Goal: Information Seeking & Learning: Learn about a topic

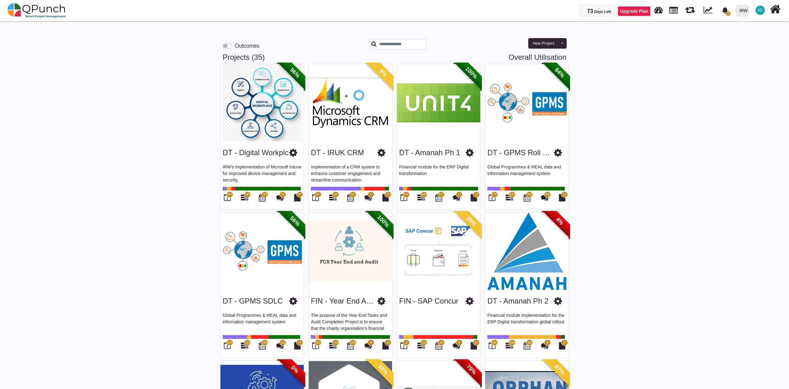
scroll to position [1014, 0]
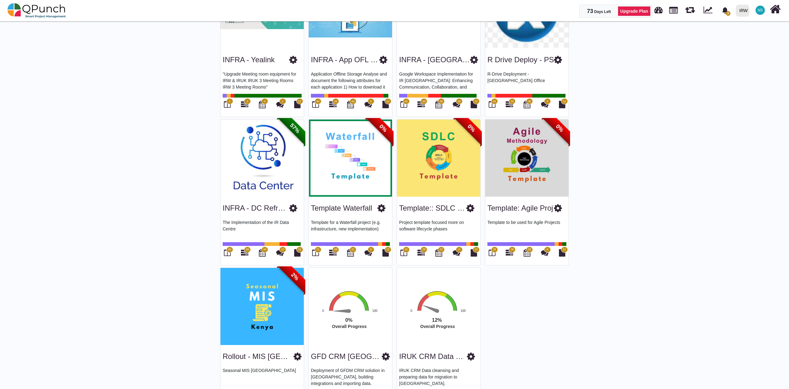
scroll to position [1019, 0]
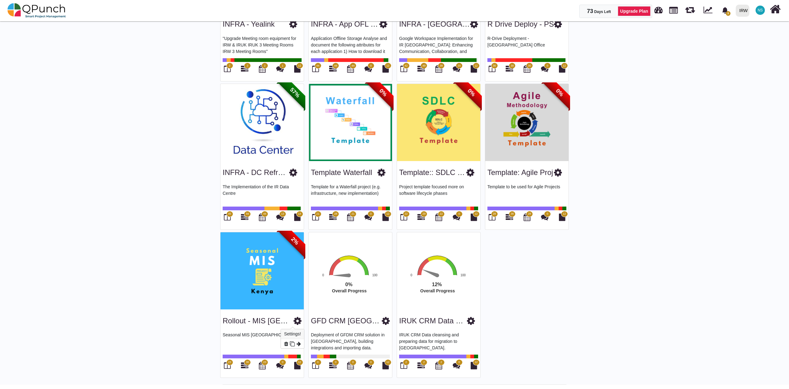
click at [294, 321] on icon at bounding box center [298, 320] width 8 height 9
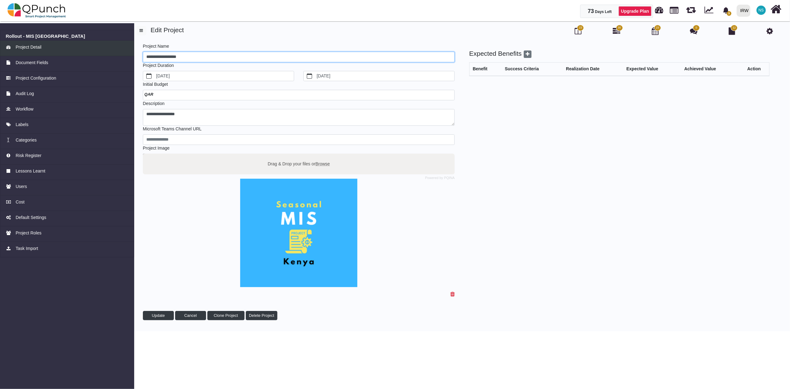
drag, startPoint x: 203, startPoint y: 57, endPoint x: 131, endPoint y: 50, distance: 72.5
click at [126, 50] on div "**********" at bounding box center [395, 176] width 790 height 312
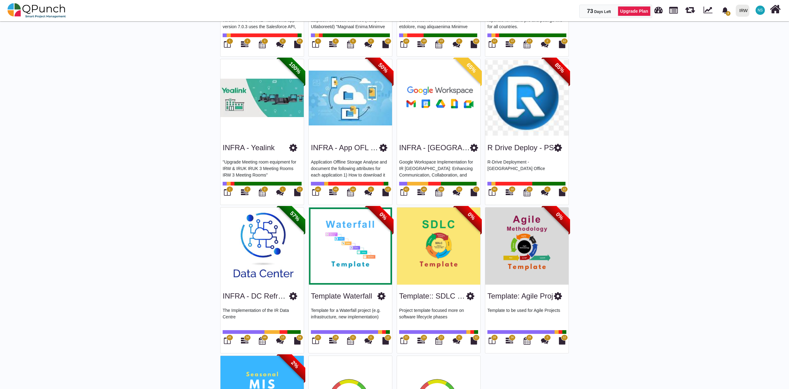
scroll to position [1019, 0]
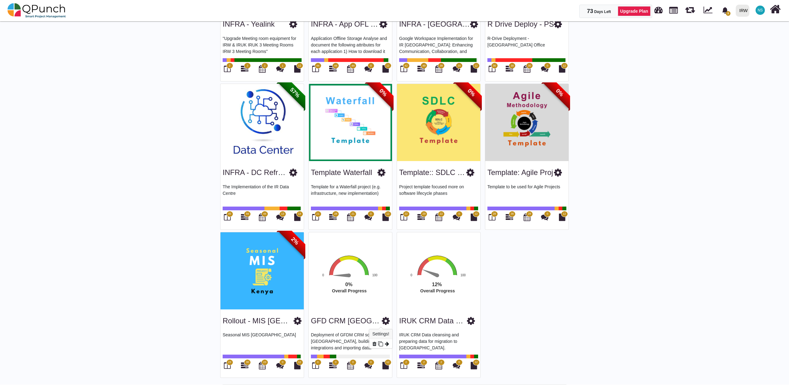
click at [385, 323] on icon at bounding box center [386, 320] width 8 height 9
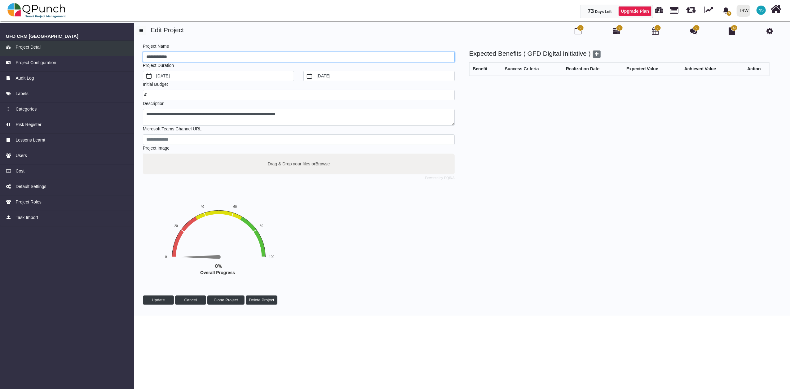
drag, startPoint x: 196, startPoint y: 57, endPoint x: 120, endPoint y: 56, distance: 75.9
click at [120, 56] on div "**********" at bounding box center [395, 168] width 790 height 296
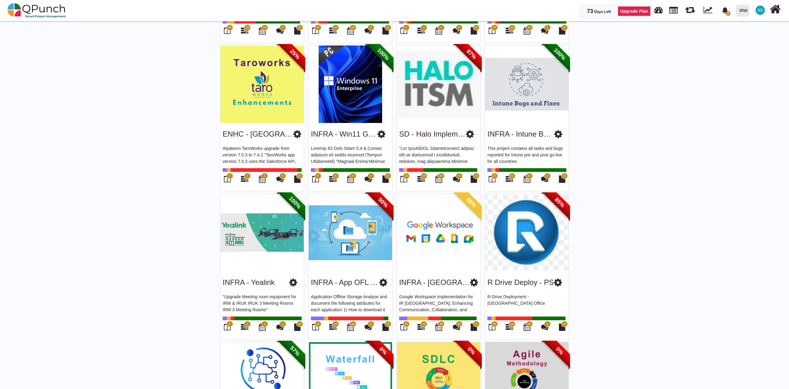
scroll to position [1019, 0]
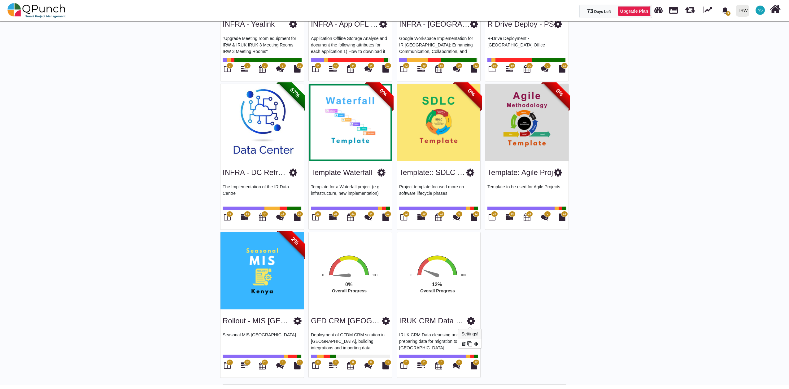
click at [472, 323] on icon at bounding box center [471, 320] width 8 height 9
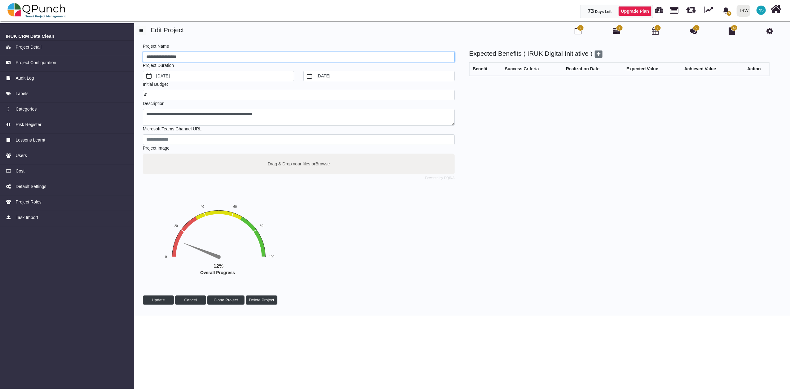
drag, startPoint x: 199, startPoint y: 58, endPoint x: 138, endPoint y: 54, distance: 61.1
click at [138, 54] on div "**********" at bounding box center [456, 176] width 636 height 266
click at [19, 13] on img at bounding box center [36, 10] width 59 height 19
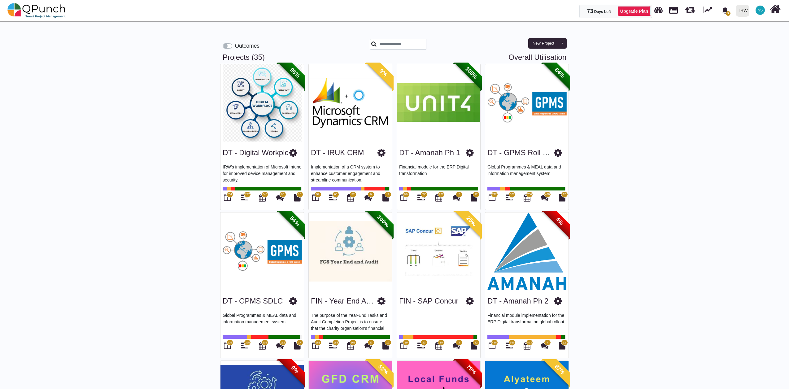
click at [523, 56] on link "Overall Utilisation" at bounding box center [538, 57] width 58 height 9
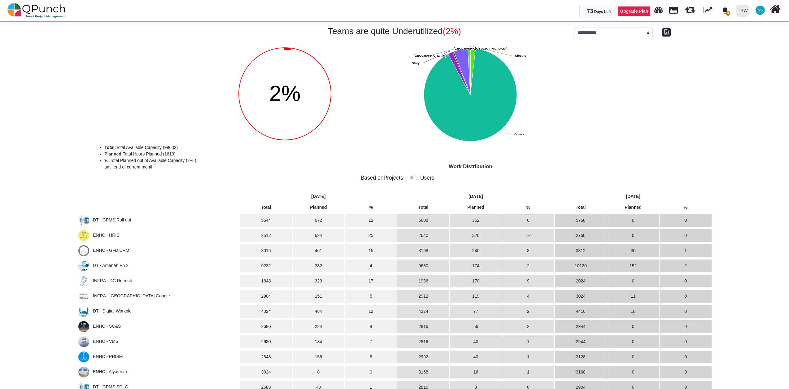
click at [127, 202] on th at bounding box center [158, 201] width 162 height 19
click at [120, 222] on span "DT - GPMS Roll out" at bounding box center [112, 219] width 38 height 5
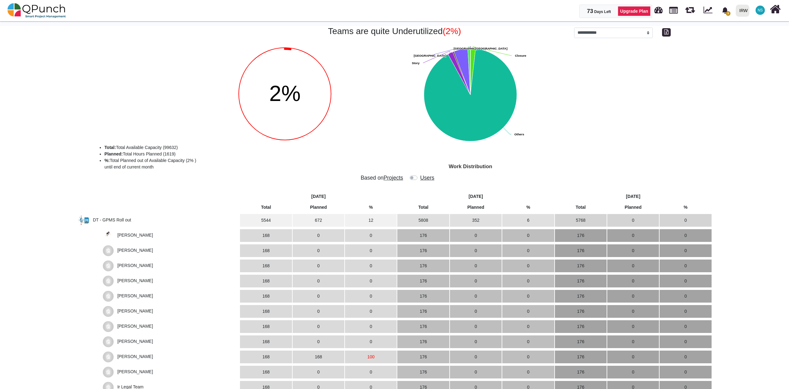
click at [118, 222] on span "DT - GPMS Roll out" at bounding box center [112, 219] width 38 height 5
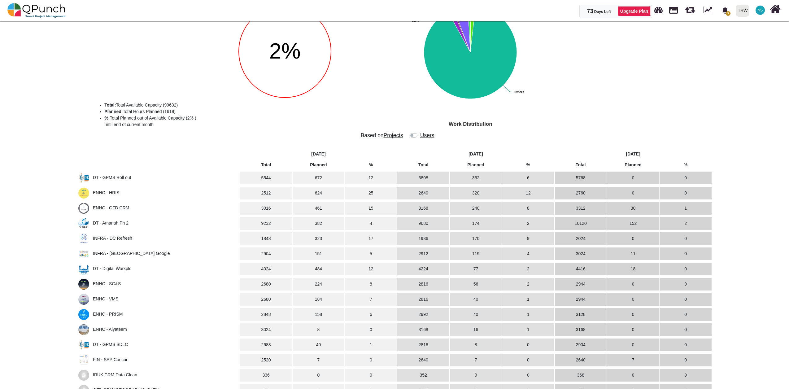
scroll to position [69, 0]
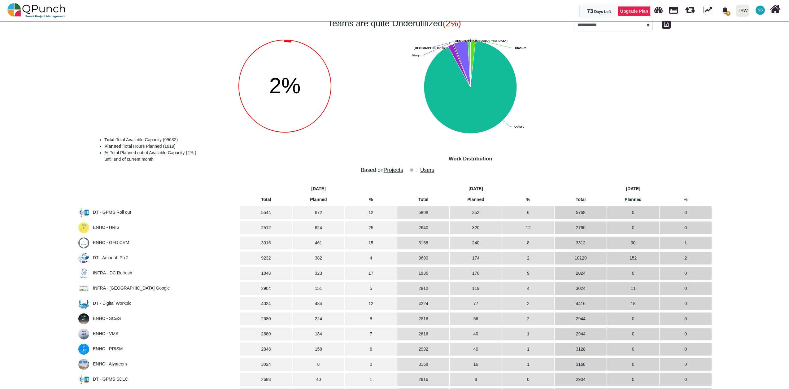
scroll to position [0, 0]
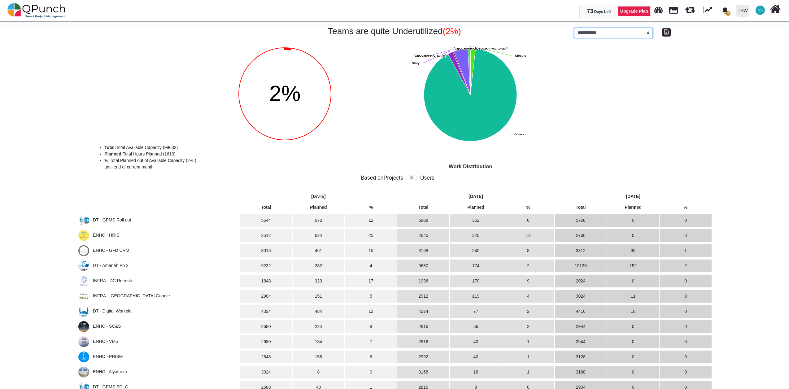
click at [646, 34] on select "**********" at bounding box center [613, 33] width 79 height 11
select select "*********"
click at [574, 28] on select "**********" at bounding box center [613, 33] width 79 height 11
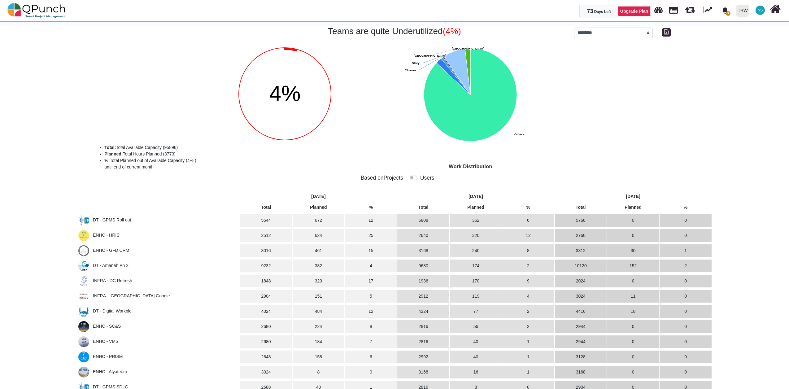
click at [420, 175] on label at bounding box center [420, 175] width 0 height 0
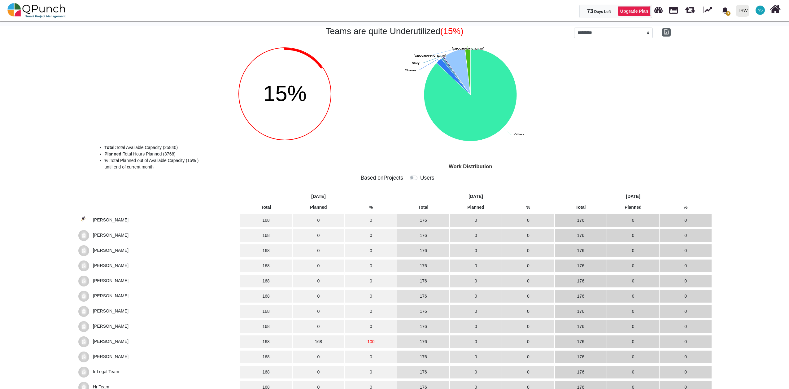
click at [667, 33] on icon "button" at bounding box center [666, 31] width 4 height 5
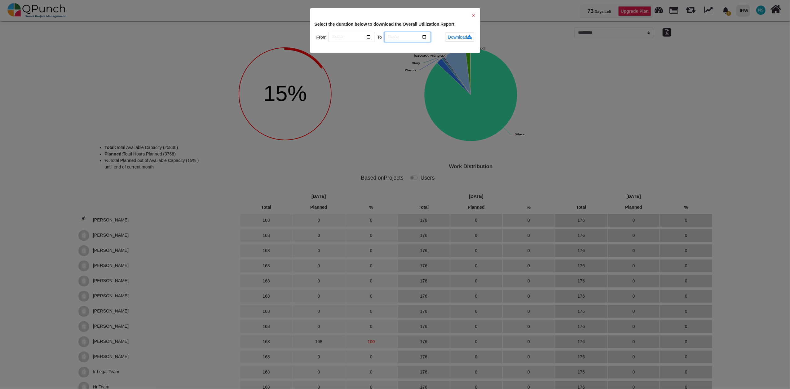
click at [424, 36] on input "*******" at bounding box center [407, 37] width 46 height 11
click at [460, 35] on link "Download" at bounding box center [459, 37] width 28 height 9
click at [644, 113] on div "✕ Select the duration below to download the Overall Utilization Report From ***…" at bounding box center [395, 194] width 790 height 389
click at [476, 15] on div "✕ Select the duration below to download the Overall Utilization Report From ***…" at bounding box center [395, 30] width 170 height 45
click at [472, 14] on span "✕" at bounding box center [474, 15] width 4 height 5
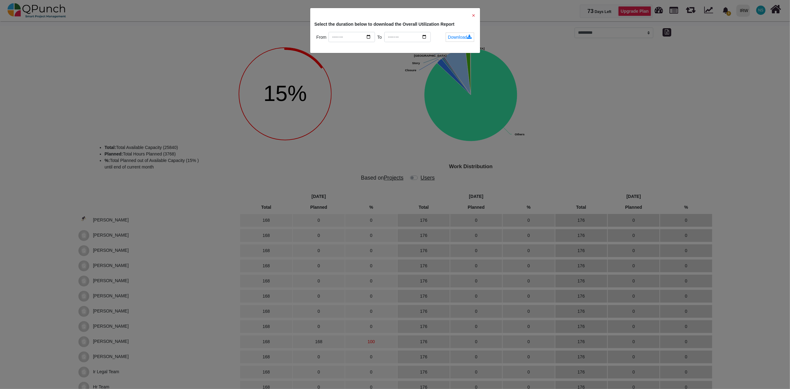
type input "*******"
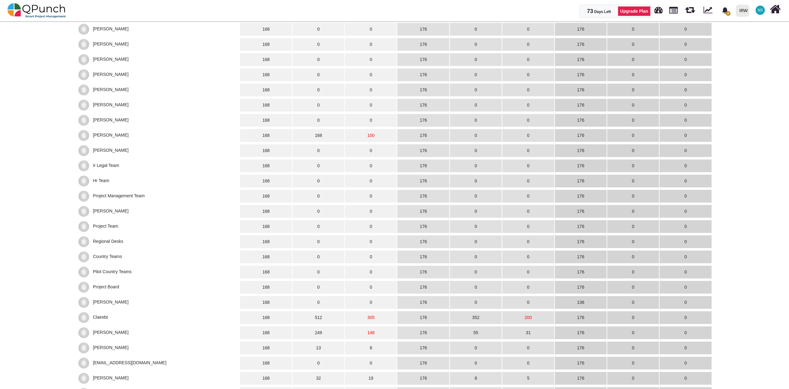
scroll to position [275, 0]
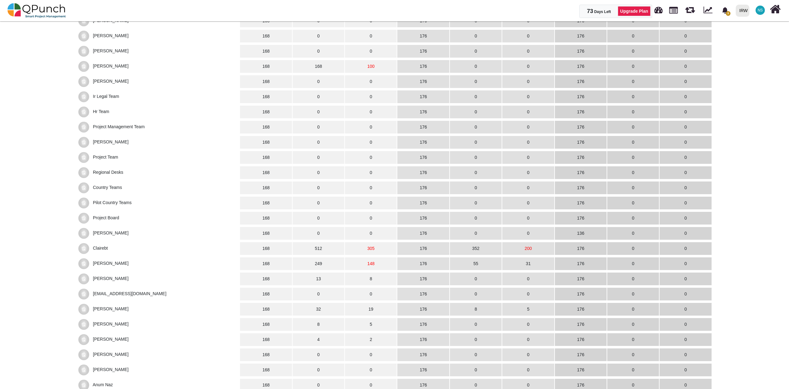
click at [335, 247] on td "512" at bounding box center [319, 248] width 52 height 13
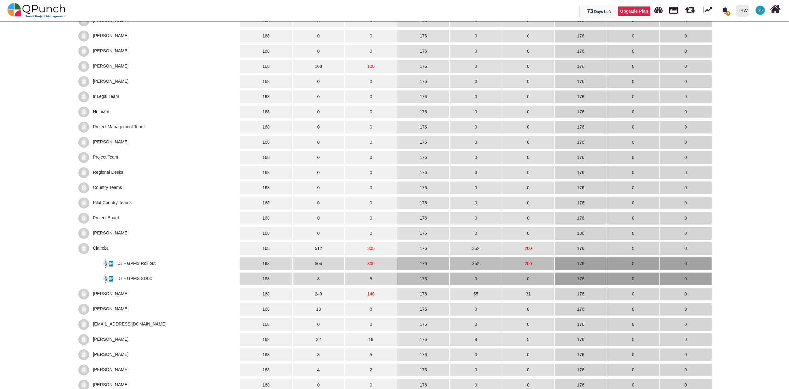
click at [328, 262] on td "504" at bounding box center [319, 263] width 52 height 13
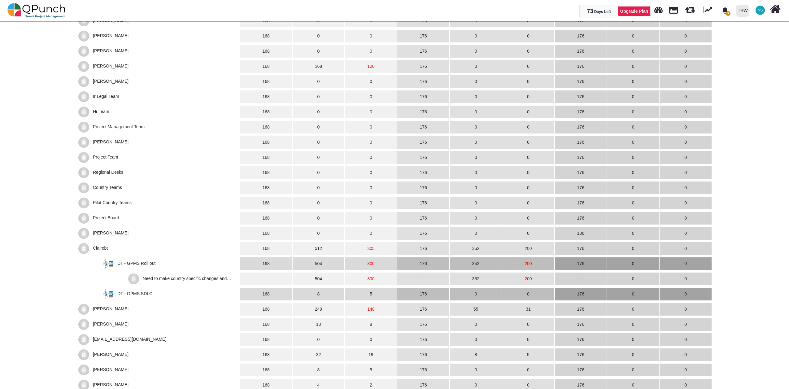
click at [331, 275] on td "504" at bounding box center [319, 279] width 52 height 13
click at [328, 277] on td "504" at bounding box center [319, 279] width 52 height 13
click at [142, 291] on span "DT - GPMS SDLC" at bounding box center [134, 293] width 35 height 5
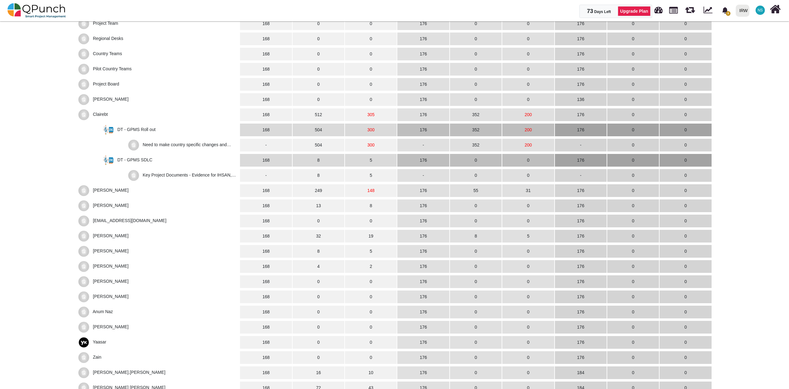
scroll to position [413, 0]
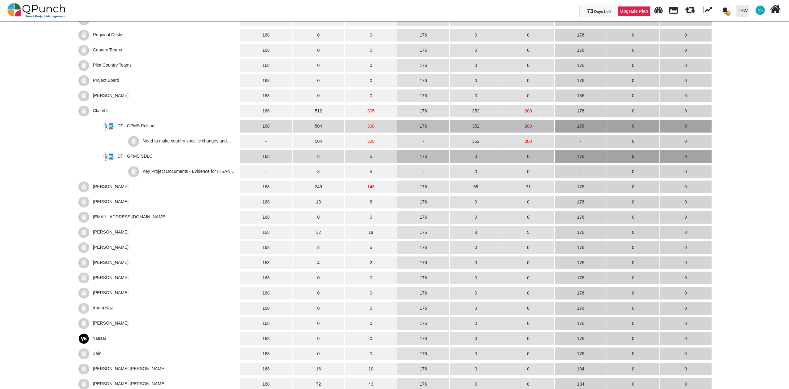
click at [119, 187] on span "[PERSON_NAME]" at bounding box center [111, 186] width 36 height 5
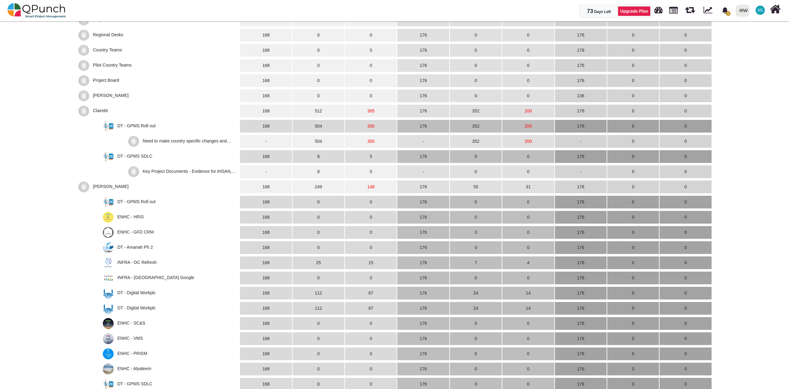
click at [121, 188] on span "[PERSON_NAME]" at bounding box center [111, 186] width 36 height 5
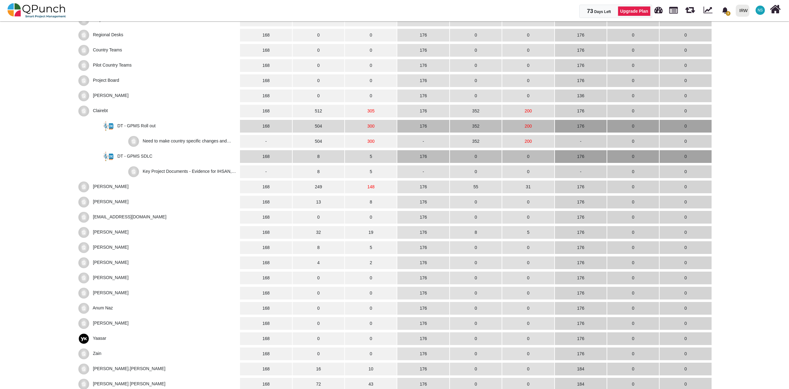
click at [98, 109] on span "Clairebt" at bounding box center [100, 110] width 15 height 5
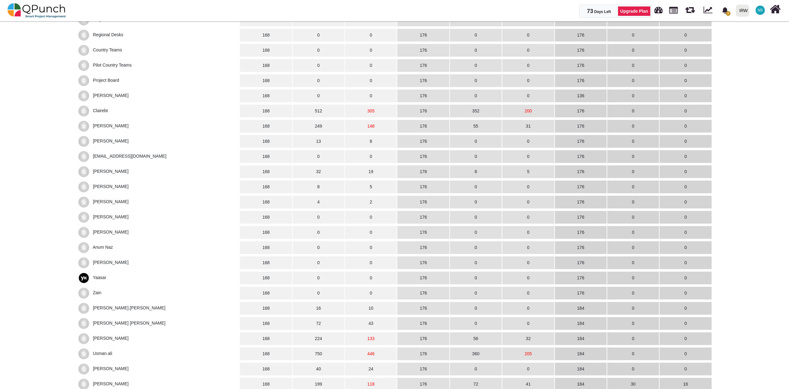
click at [331, 175] on td "32" at bounding box center [319, 171] width 52 height 13
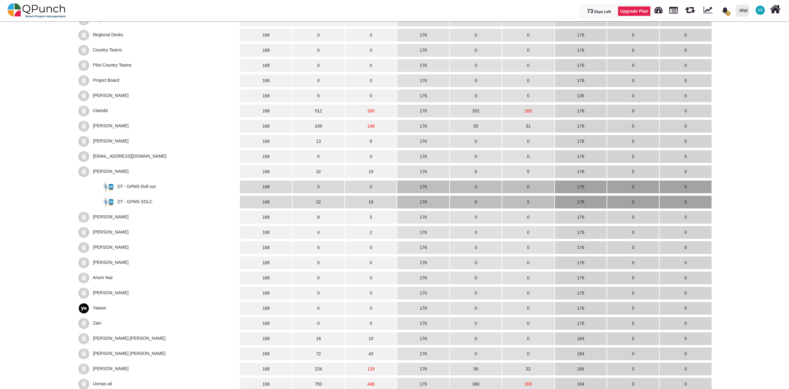
click at [326, 144] on td "13" at bounding box center [319, 141] width 52 height 13
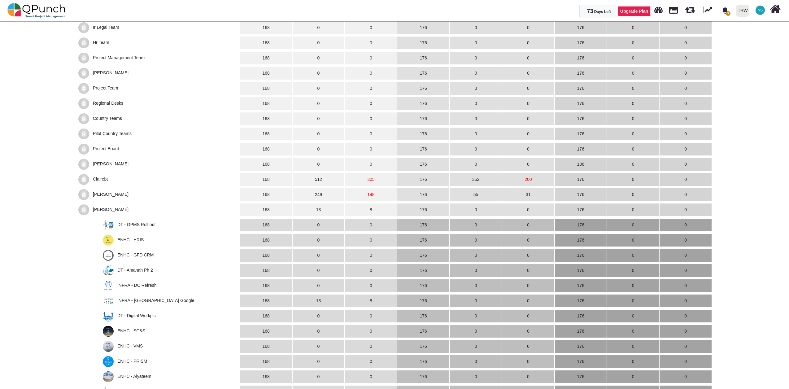
scroll to position [344, 0]
click at [104, 210] on span "[PERSON_NAME]" at bounding box center [111, 210] width 36 height 5
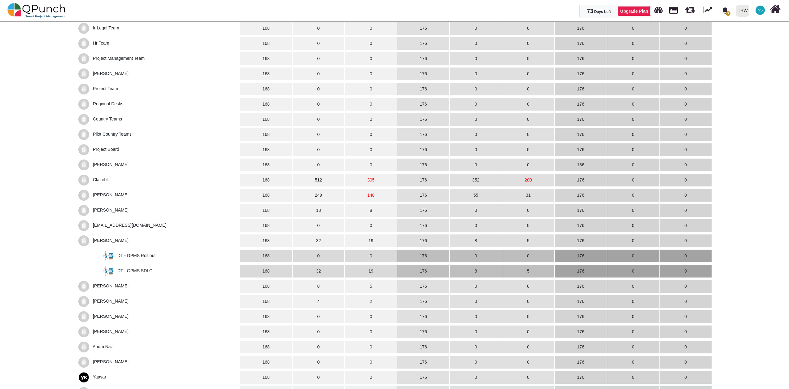
click at [104, 238] on span "[PERSON_NAME]" at bounding box center [111, 240] width 36 height 5
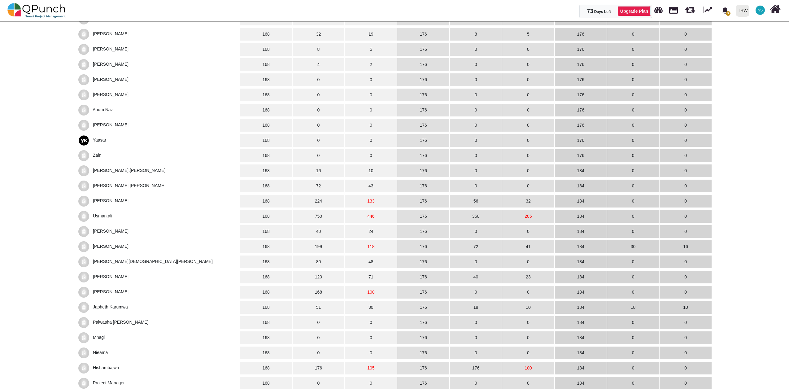
scroll to position [619, 0]
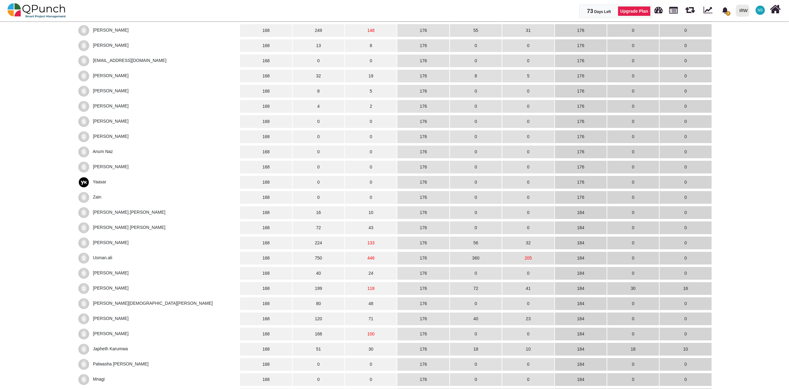
scroll to position [578, 0]
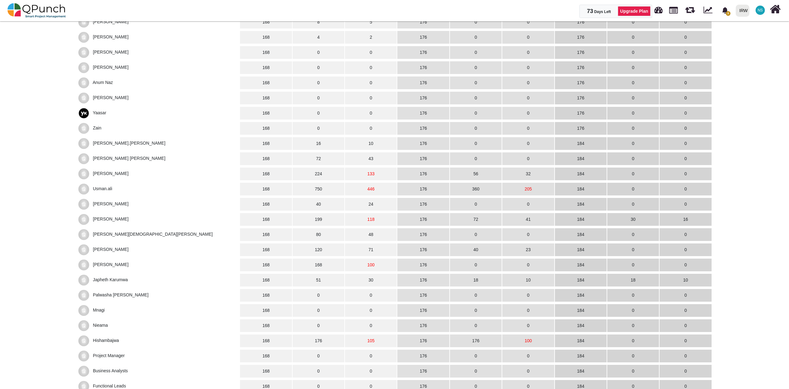
click at [343, 177] on td "224" at bounding box center [319, 174] width 52 height 13
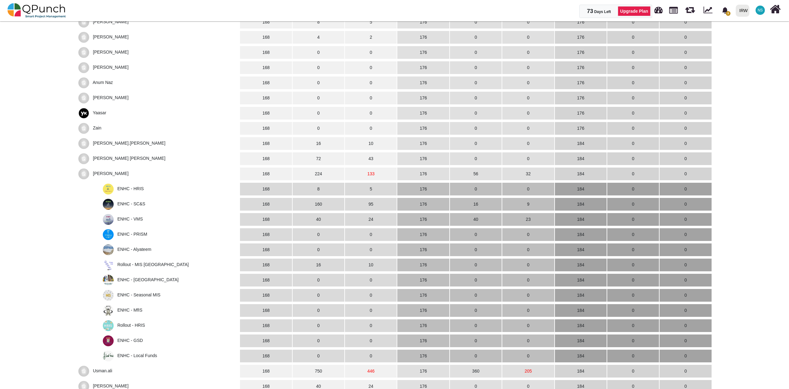
click at [121, 172] on span "[PERSON_NAME]" at bounding box center [111, 173] width 36 height 5
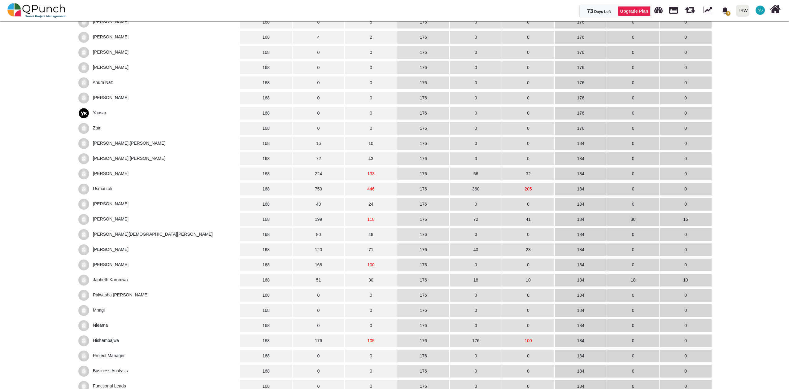
click at [121, 172] on span "[PERSON_NAME]" at bounding box center [111, 173] width 36 height 5
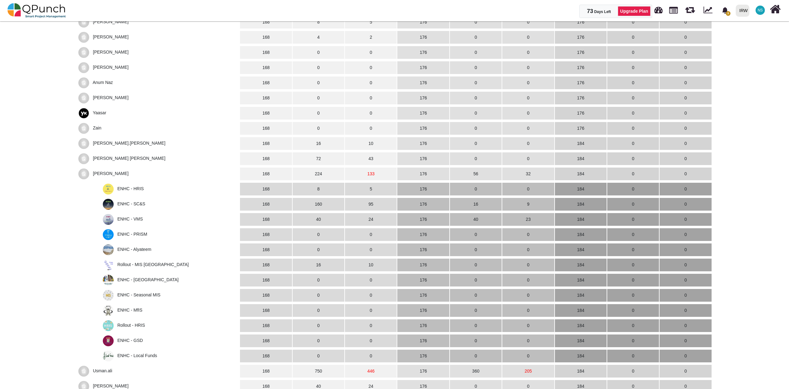
click at [121, 172] on span "[PERSON_NAME]" at bounding box center [111, 173] width 36 height 5
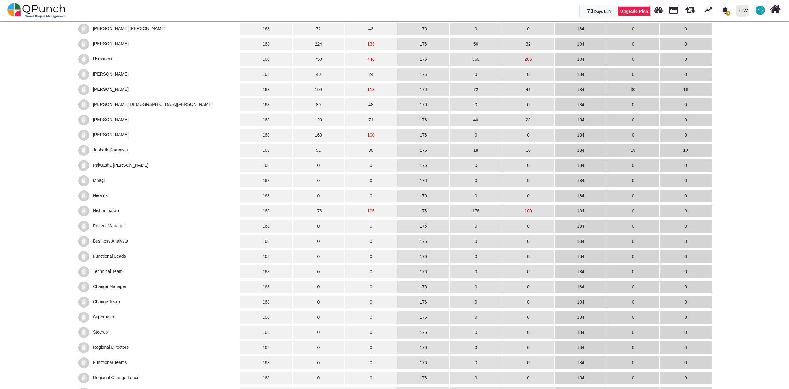
scroll to position [688, 0]
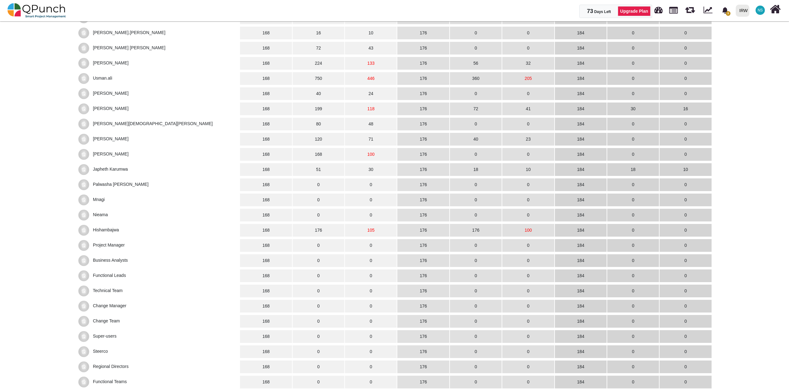
click at [105, 153] on span "[PERSON_NAME]" at bounding box center [111, 153] width 36 height 5
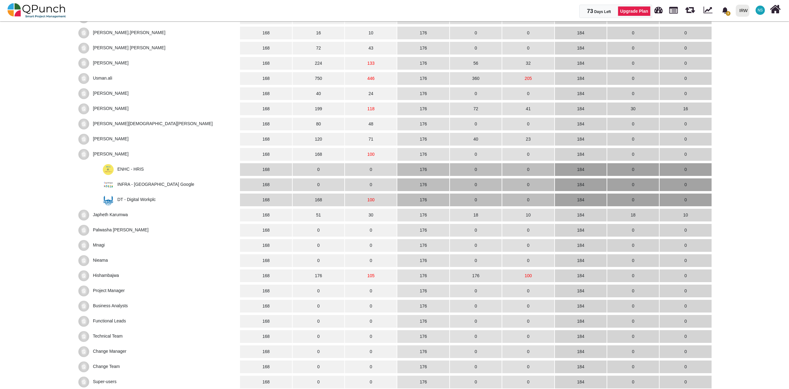
drag, startPoint x: 105, startPoint y: 153, endPoint x: 121, endPoint y: 153, distance: 16.1
click at [121, 153] on span "[PERSON_NAME]" at bounding box center [111, 153] width 36 height 5
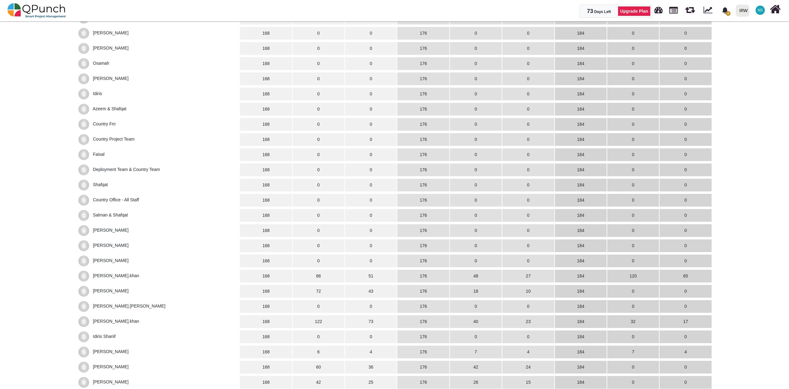
scroll to position [1239, 0]
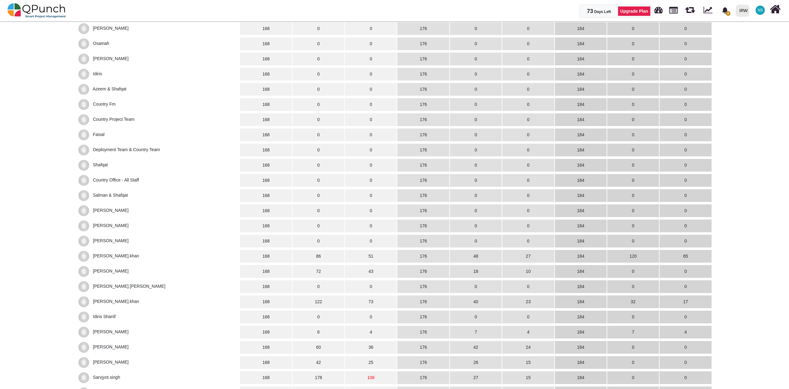
click at [283, 257] on td "168" at bounding box center [266, 256] width 52 height 13
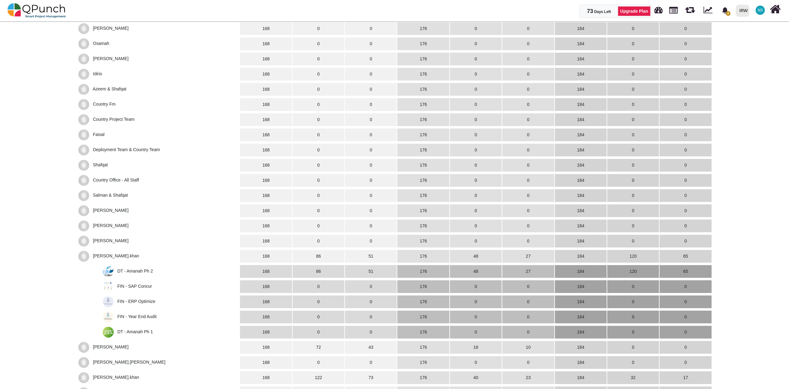
click at [283, 257] on td "168" at bounding box center [266, 256] width 52 height 13
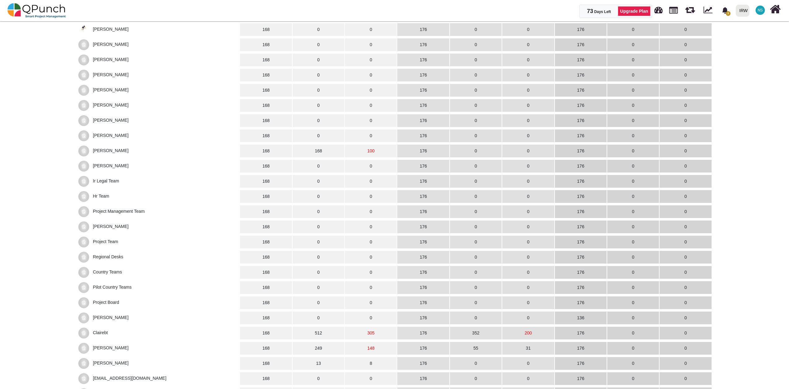
scroll to position [206, 0]
click at [128, 375] on span "[PERSON_NAME]" at bounding box center [111, 377] width 36 height 5
click at [114, 376] on span "[PERSON_NAME]" at bounding box center [111, 377] width 36 height 5
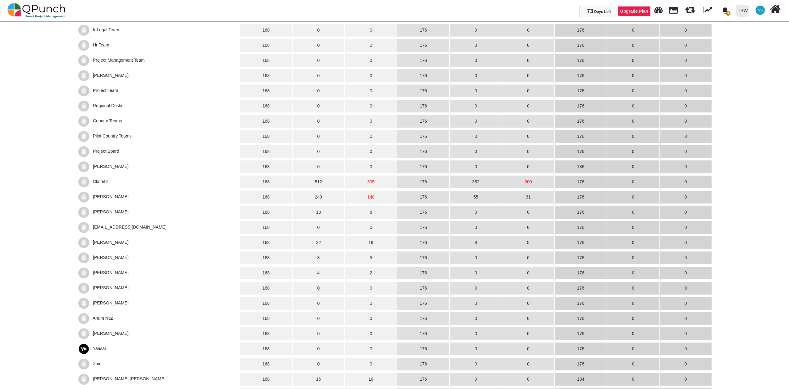
scroll to position [344, 0]
click at [114, 241] on span "[PERSON_NAME]" at bounding box center [111, 240] width 36 height 5
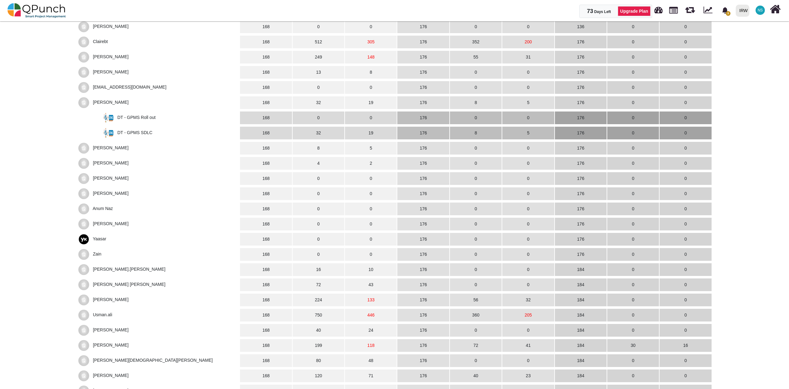
scroll to position [550, 0]
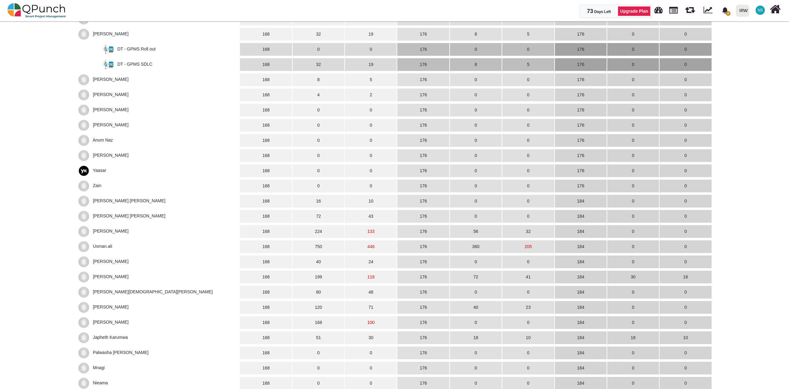
click at [99, 35] on span "[PERSON_NAME]" at bounding box center [111, 33] width 36 height 5
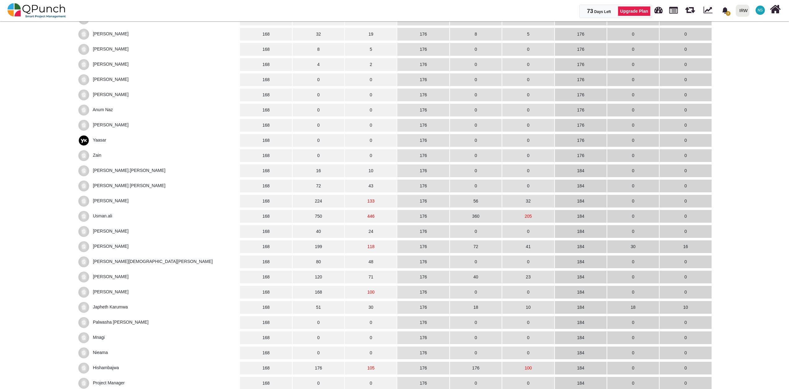
click at [95, 215] on span "Usman.ali" at bounding box center [102, 215] width 19 height 5
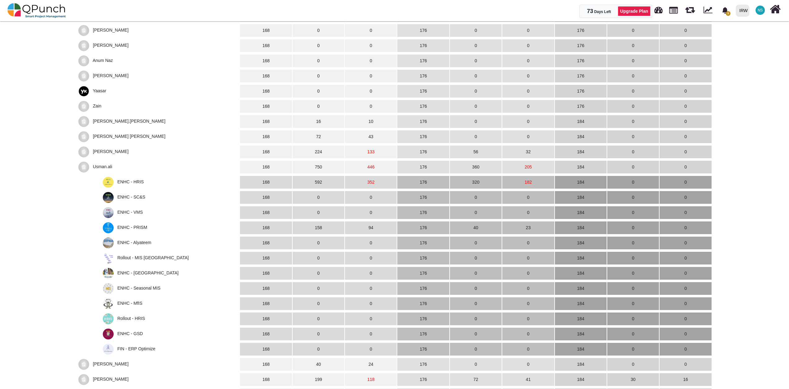
scroll to position [619, 0]
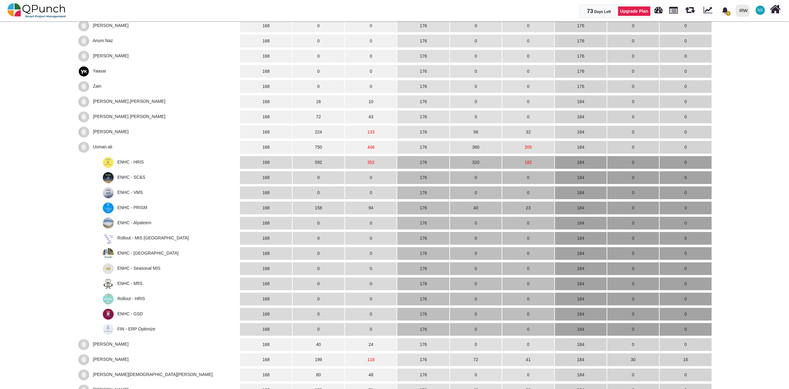
click at [133, 162] on span "ENHC - HRIS" at bounding box center [130, 162] width 27 height 5
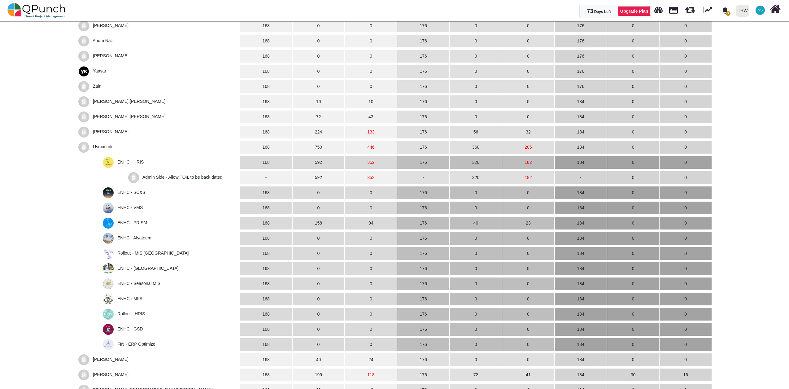
click at [218, 178] on span "Admin Side - Allow TOIL to be back dated" at bounding box center [182, 177] width 80 height 5
click at [108, 165] on img at bounding box center [108, 162] width 11 height 11
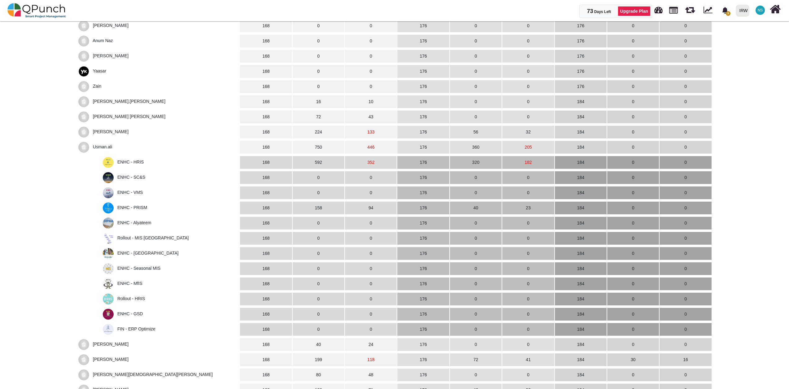
click at [109, 147] on span "Usman.ali" at bounding box center [102, 146] width 19 height 5
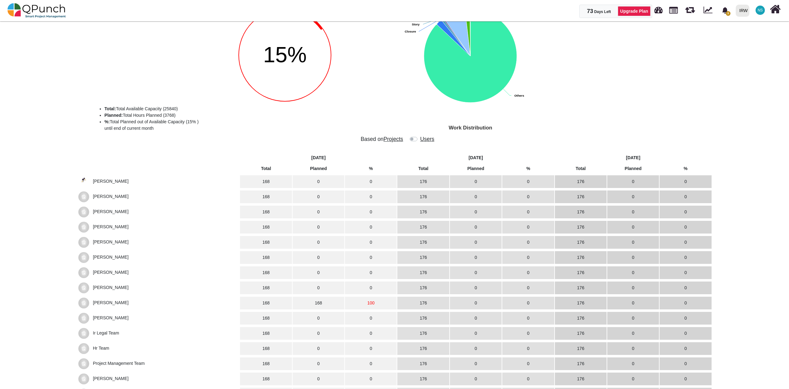
scroll to position [0, 0]
